Goal: Task Accomplishment & Management: Complete application form

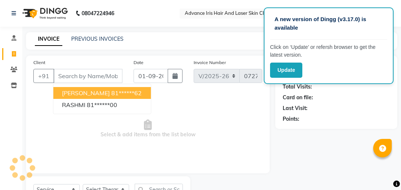
select select "5825"
select select "service"
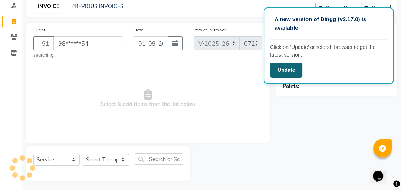
type input "98******54"
click at [278, 67] on button "Update" at bounding box center [286, 70] width 32 height 15
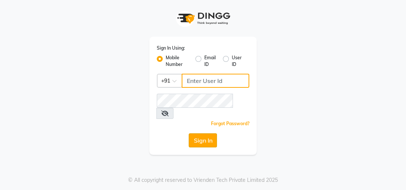
type input "8439127930"
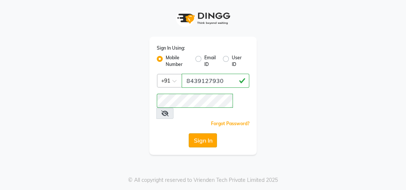
click at [204, 134] on button "Sign In" at bounding box center [202, 141] width 28 height 14
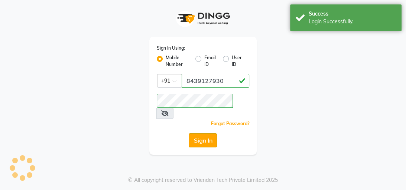
select select "service"
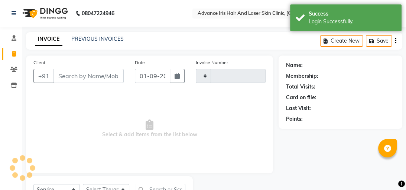
type input "0727"
select select "5825"
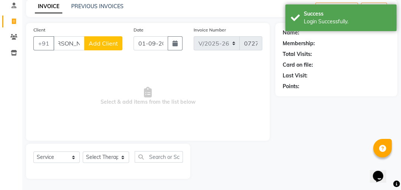
scroll to position [0, 7]
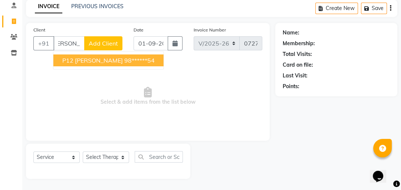
click at [137, 59] on ngb-highlight "98******54" at bounding box center [139, 60] width 30 height 7
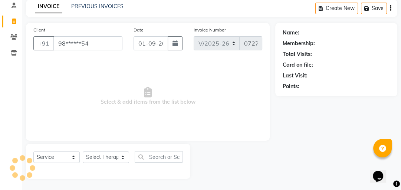
scroll to position [0, 0]
type input "98******54"
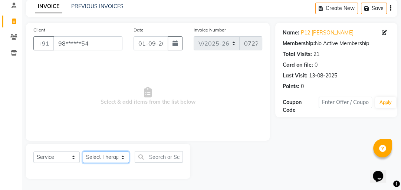
click at [109, 156] on select "Select Therapist Advance Iris Reception Anchal Chandani Dr Pratiksha Dwivedi(Co…" at bounding box center [106, 158] width 46 height 12
select select "40886"
click at [83, 152] on select "Select Therapist Advance Iris Reception Anchal Chandani Dr Pratiksha Dwivedi(Co…" at bounding box center [106, 158] width 46 height 12
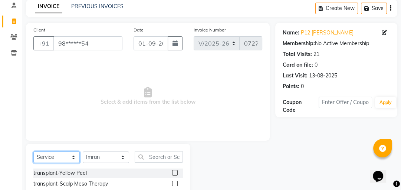
click at [56, 159] on select "Select Service Product Membership Package Voucher Prepaid Gift Card" at bounding box center [56, 158] width 46 height 12
click at [135, 125] on span "Select & add items from the list below" at bounding box center [147, 96] width 229 height 74
click at [157, 158] on input "text" at bounding box center [159, 157] width 48 height 12
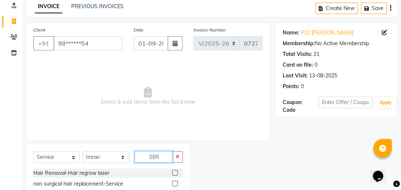
type input "SER"
click at [176, 185] on label at bounding box center [175, 184] width 6 height 6
click at [176, 185] on input "checkbox" at bounding box center [174, 184] width 5 height 5
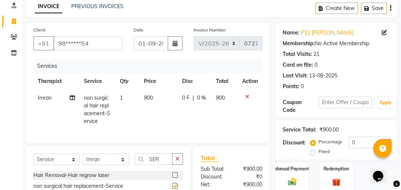
checkbox input "false"
click at [144, 95] on span "900" at bounding box center [148, 98] width 9 height 7
select select "40886"
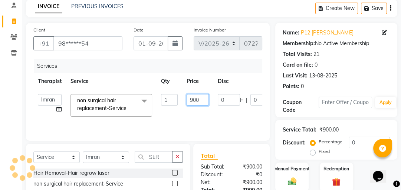
click at [204, 101] on input "900" at bounding box center [198, 100] width 22 height 12
type input "9"
type input "700"
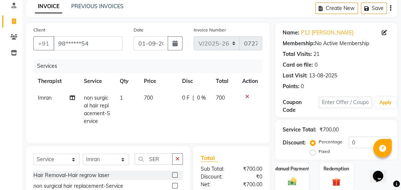
click at [220, 140] on div "Client +91 98******54 Date 01-09-2025 Invoice Number V/2025 V/2025-26 0727 Serv…" at bounding box center [148, 83] width 244 height 120
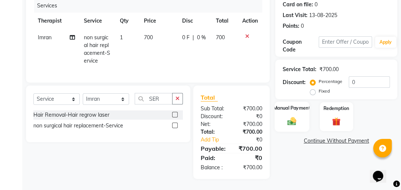
click at [300, 105] on label "Manual Payment" at bounding box center [291, 108] width 37 height 7
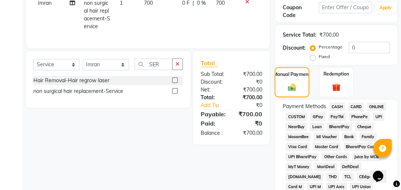
scroll to position [217, 0]
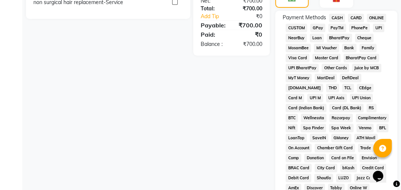
click at [337, 17] on span "CASH" at bounding box center [337, 18] width 16 height 9
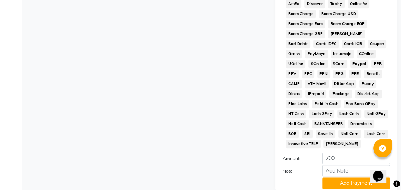
scroll to position [429, 0]
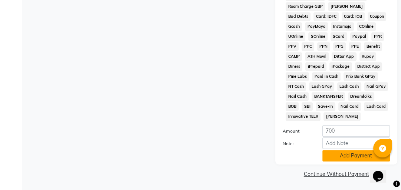
click at [337, 158] on button "Add Payment" at bounding box center [356, 156] width 68 height 12
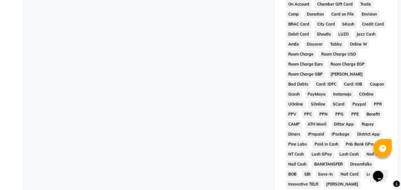
scroll to position [430, 0]
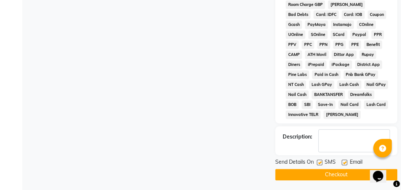
click at [336, 172] on button "Checkout" at bounding box center [336, 175] width 122 height 12
